Goal: Transaction & Acquisition: Subscribe to service/newsletter

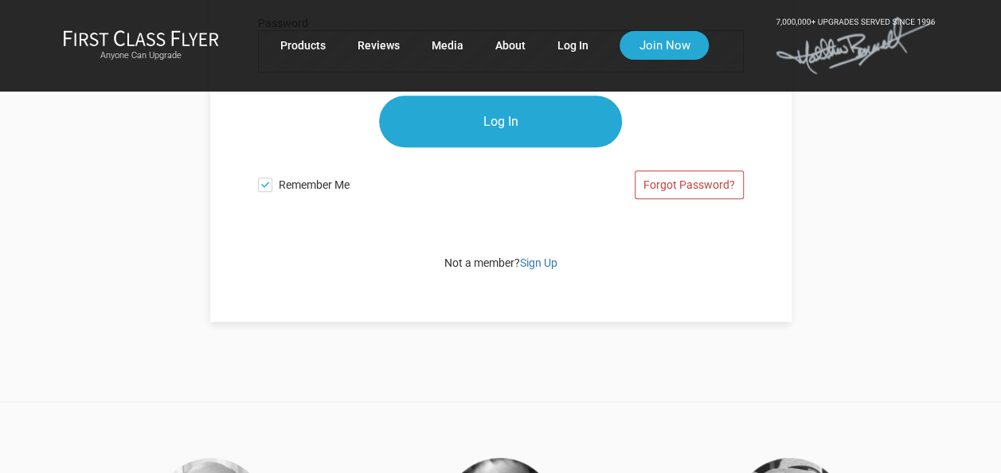
scroll to position [398, 0]
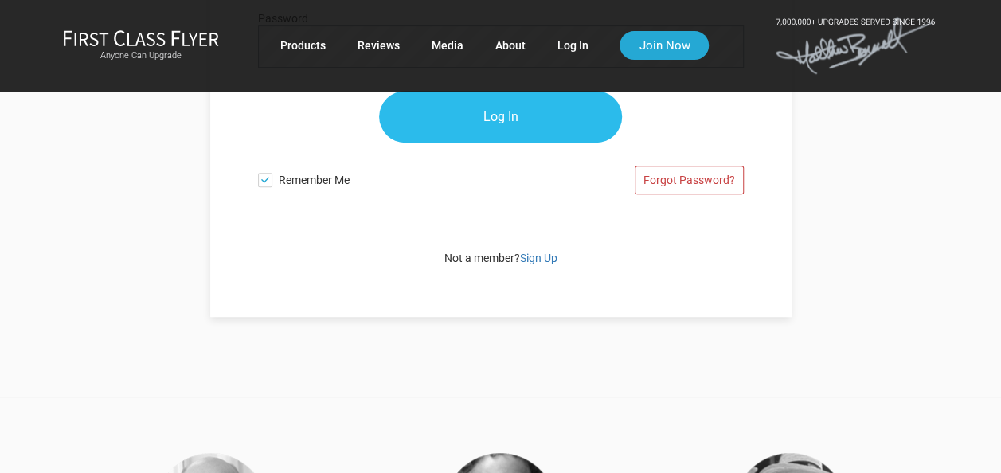
type input "lakhanihamid@gmail.com"
click at [498, 127] on input "Log In" at bounding box center [500, 118] width 243 height 52
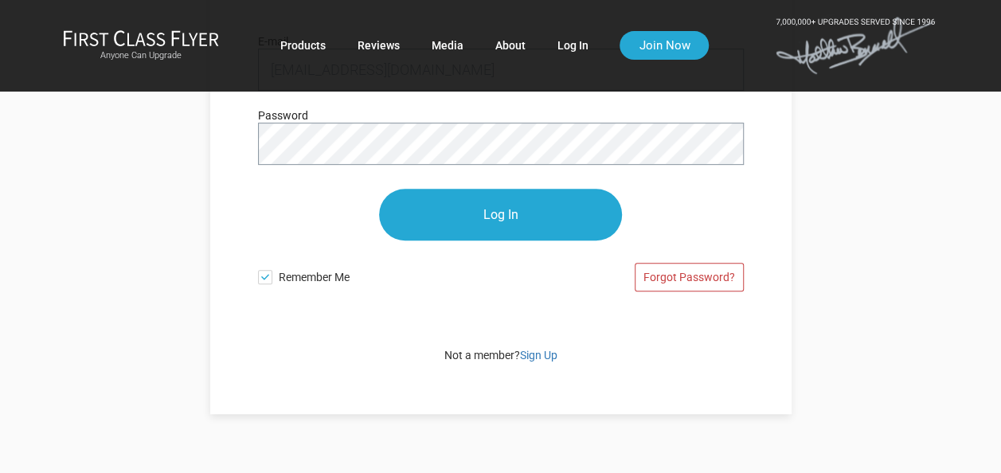
scroll to position [318, 0]
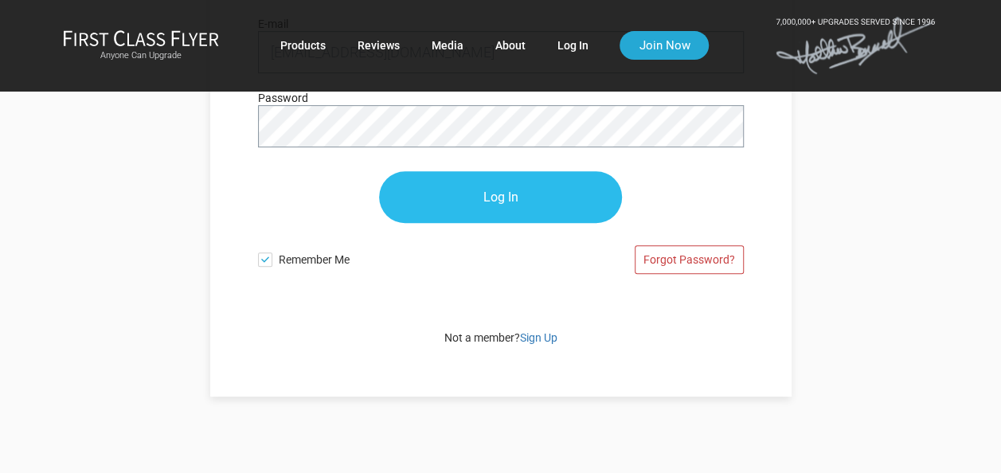
click at [516, 193] on input "Log In" at bounding box center [500, 197] width 243 height 52
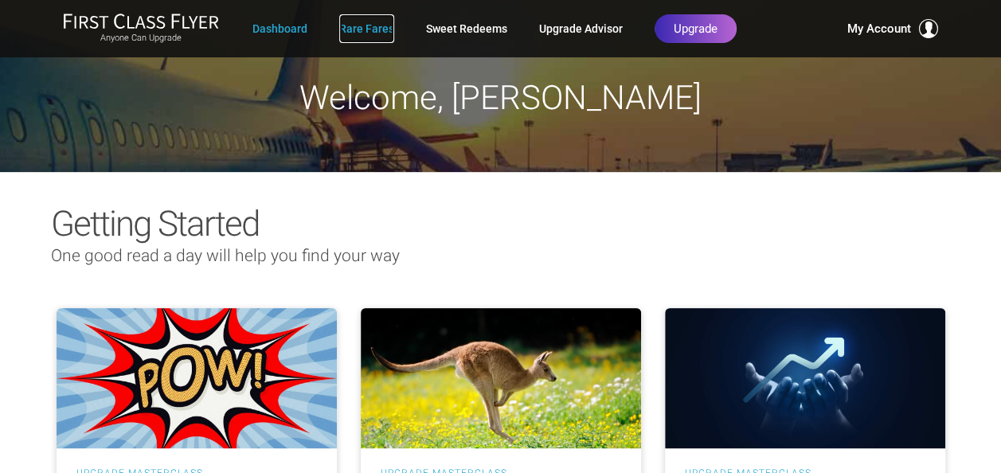
click at [355, 32] on link "Rare Fares" at bounding box center [366, 28] width 55 height 29
click at [373, 28] on link "Rare Fares" at bounding box center [366, 28] width 55 height 29
